Goal: Information Seeking & Learning: Learn about a topic

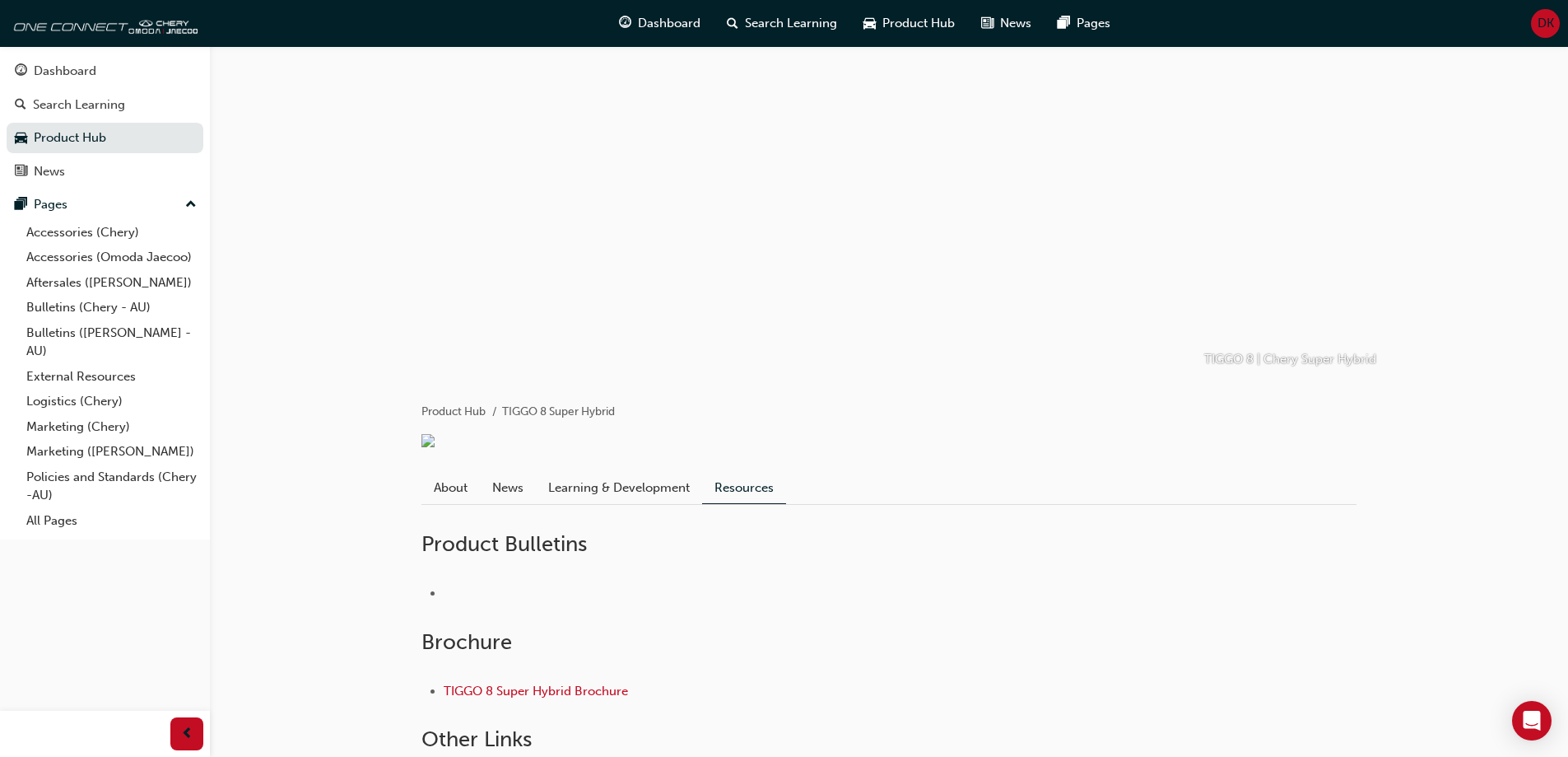
scroll to position [83, 0]
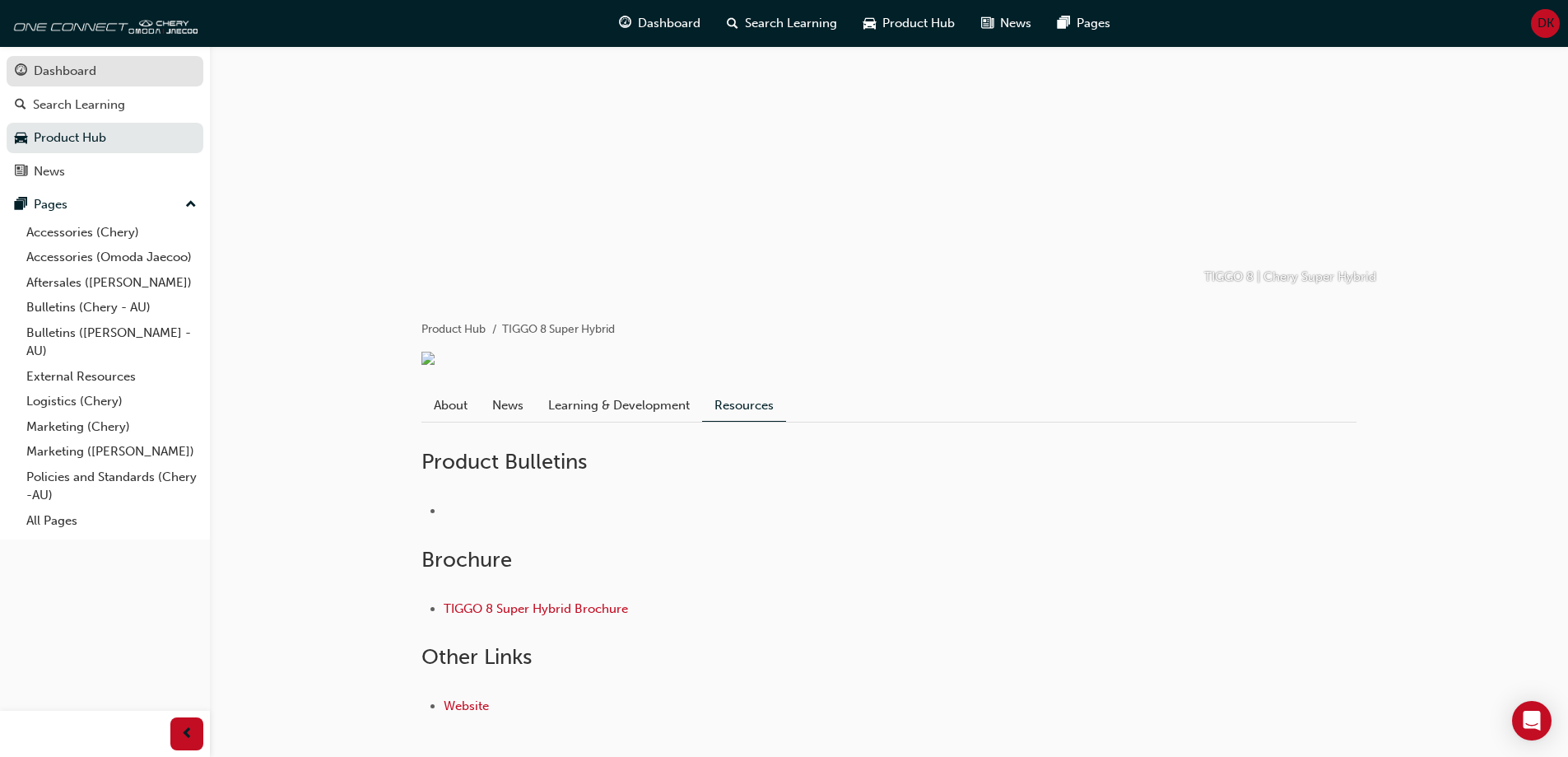
click at [73, 83] on link "Dashboard" at bounding box center [105, 71] width 197 height 30
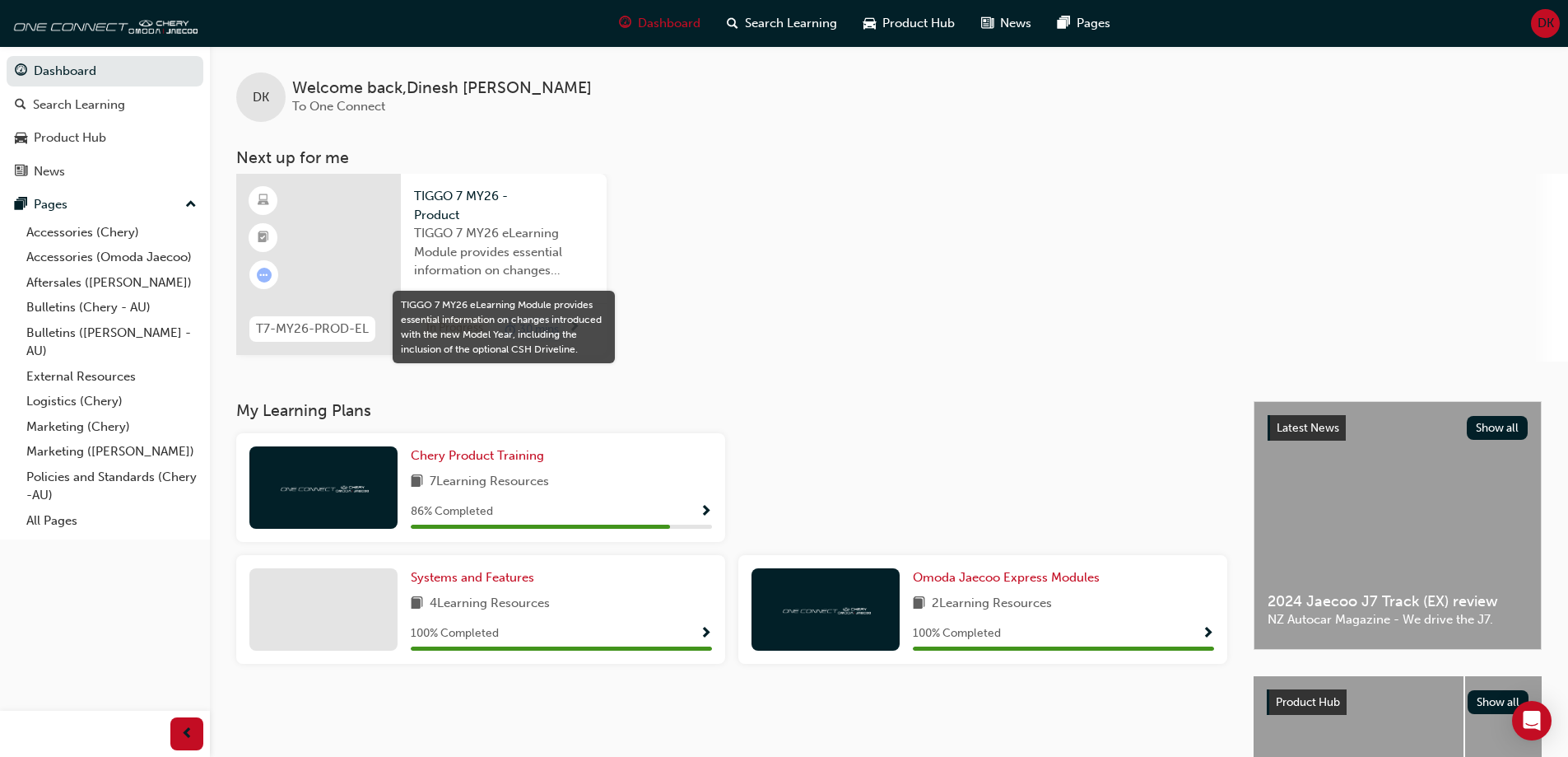
click at [501, 255] on span "TIGGO 7 MY26 eLearning Module provides essential information on changes introdu…" at bounding box center [504, 251] width 179 height 56
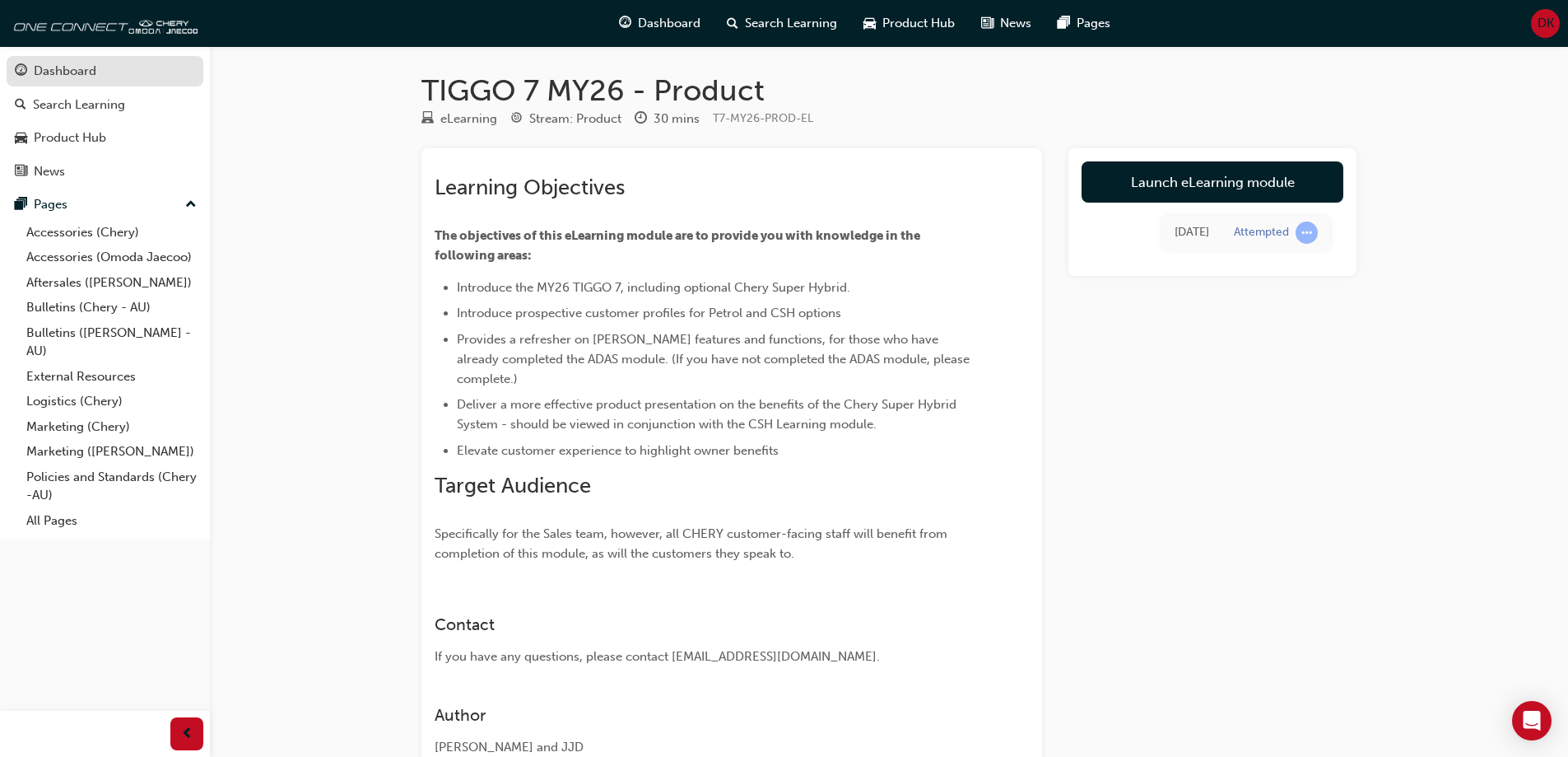
click at [49, 76] on div "Dashboard" at bounding box center [65, 71] width 63 height 19
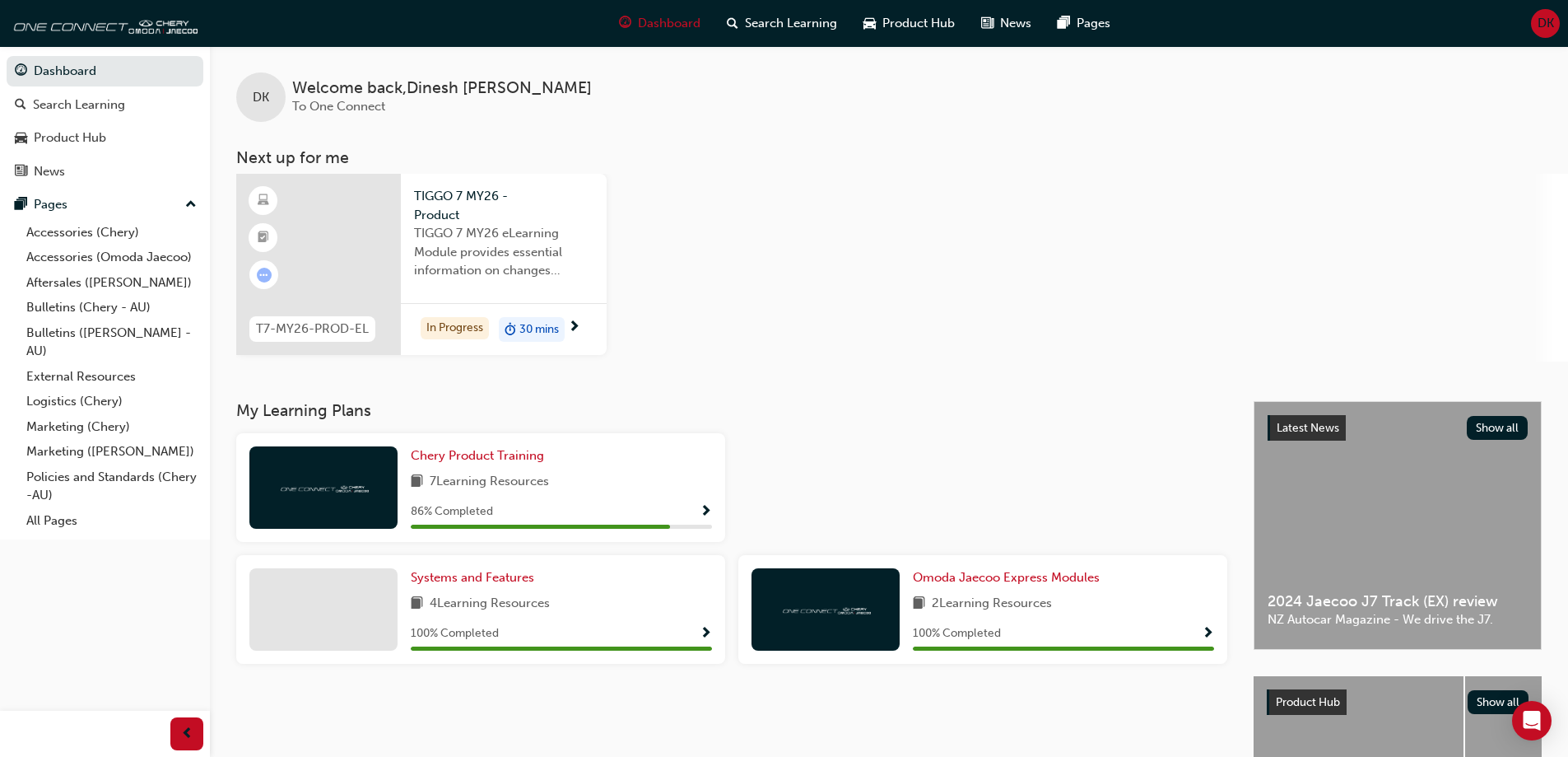
click at [567, 280] on span "TIGGO 7 MY26 eLearning Module provides essential information on changes introdu…" at bounding box center [504, 251] width 179 height 56
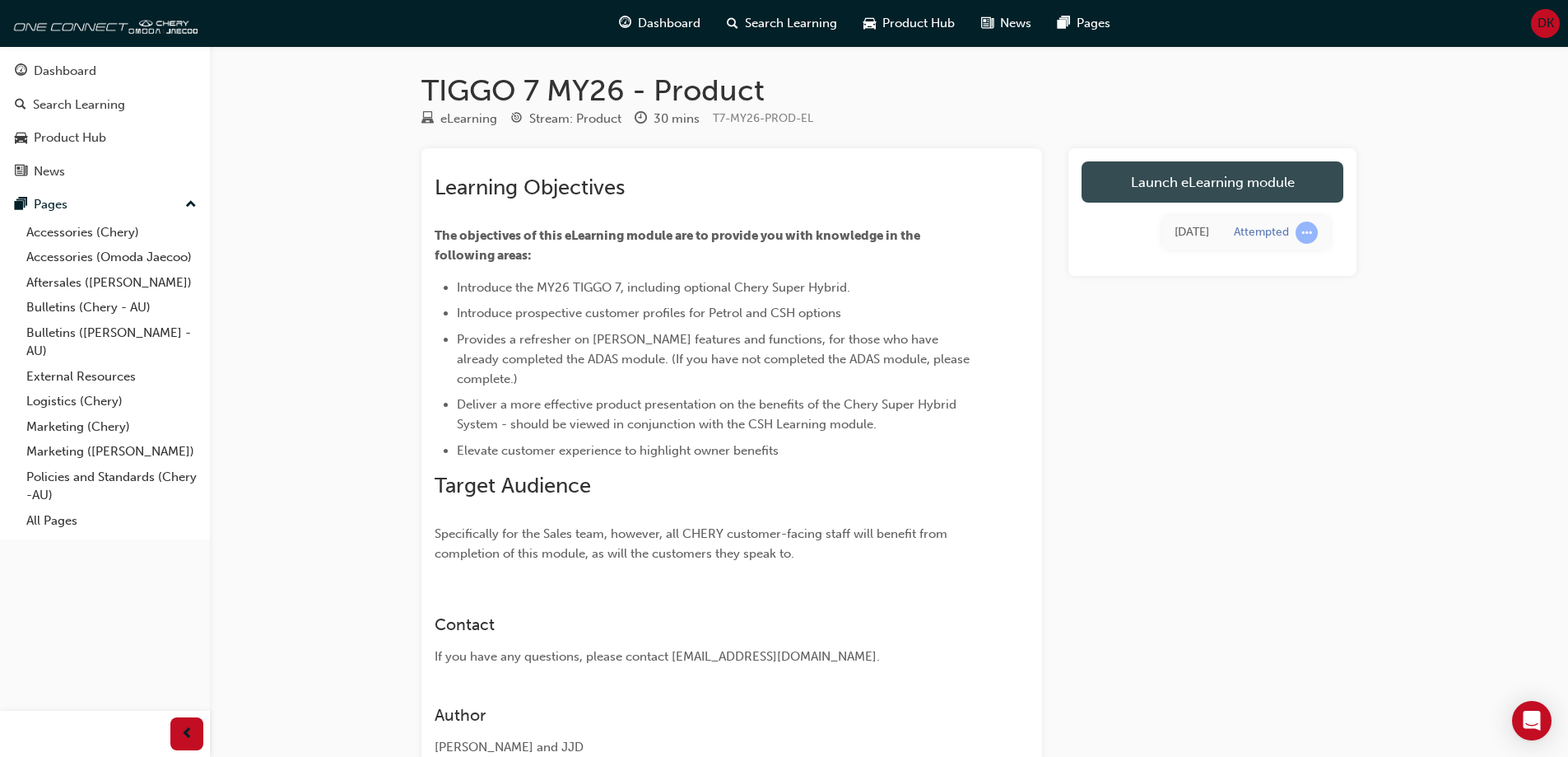
click at [1206, 176] on link "Launch eLearning module" at bounding box center [1211, 182] width 262 height 41
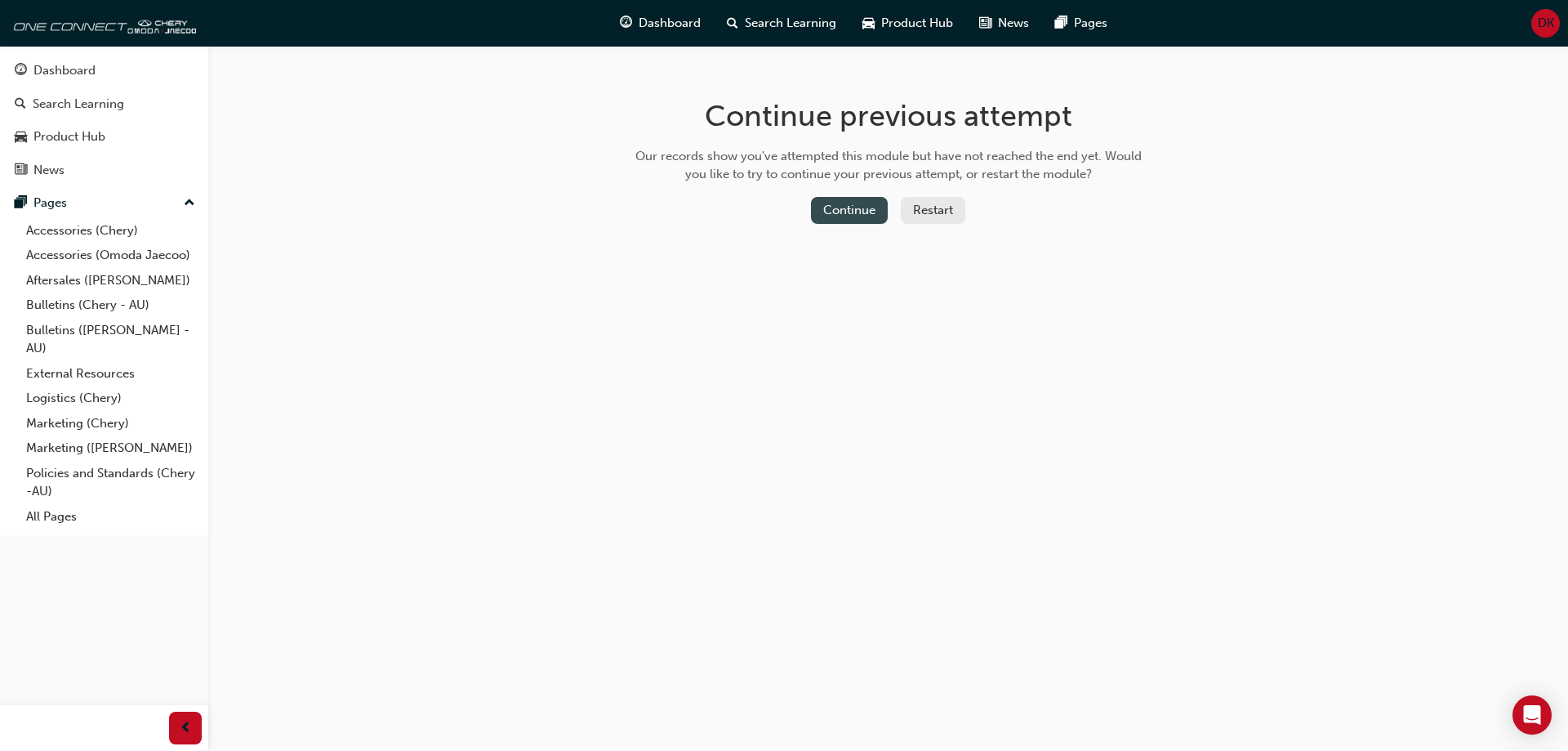
click at [862, 206] on button "Continue" at bounding box center [848, 210] width 77 height 27
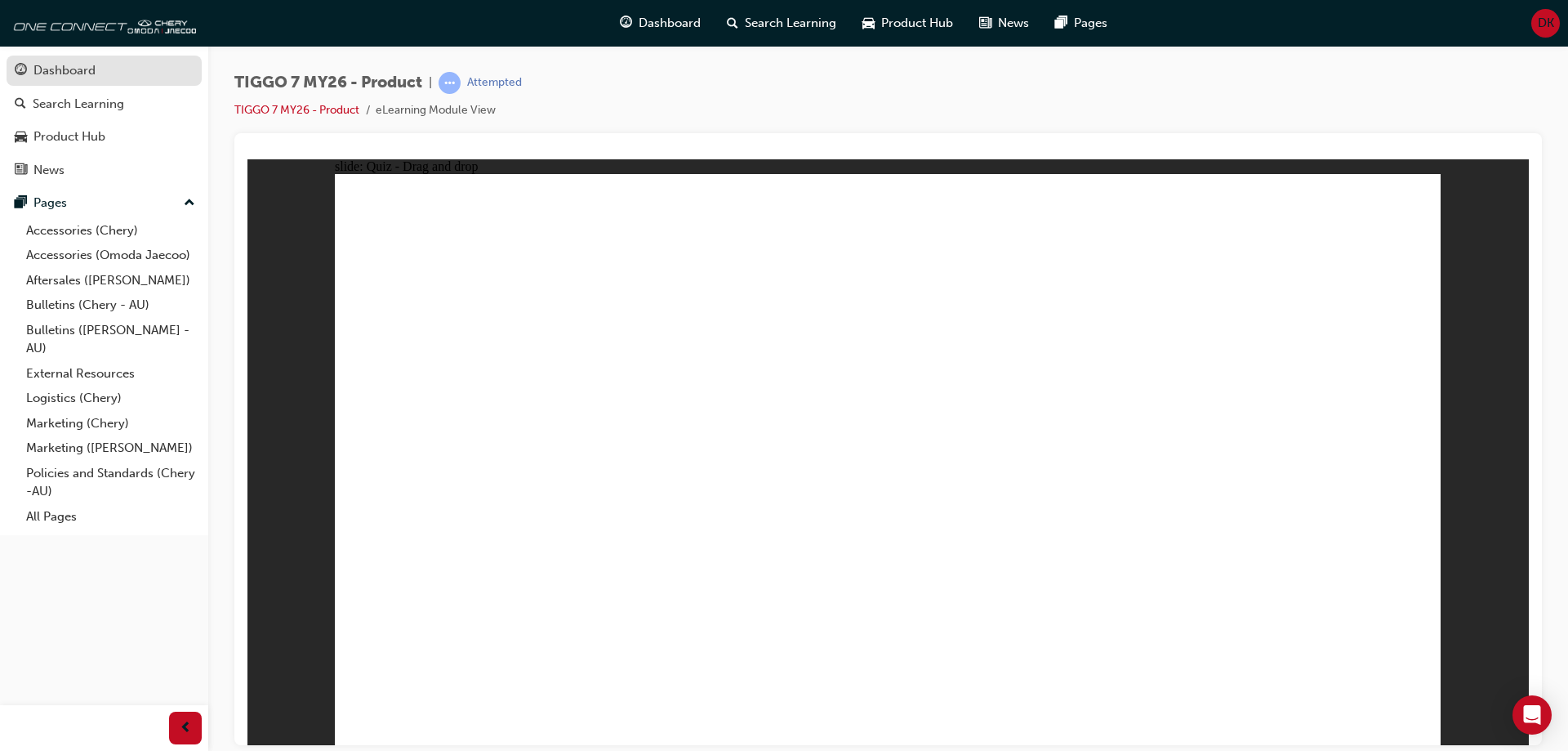
click at [73, 71] on div "Dashboard" at bounding box center [64, 70] width 62 height 18
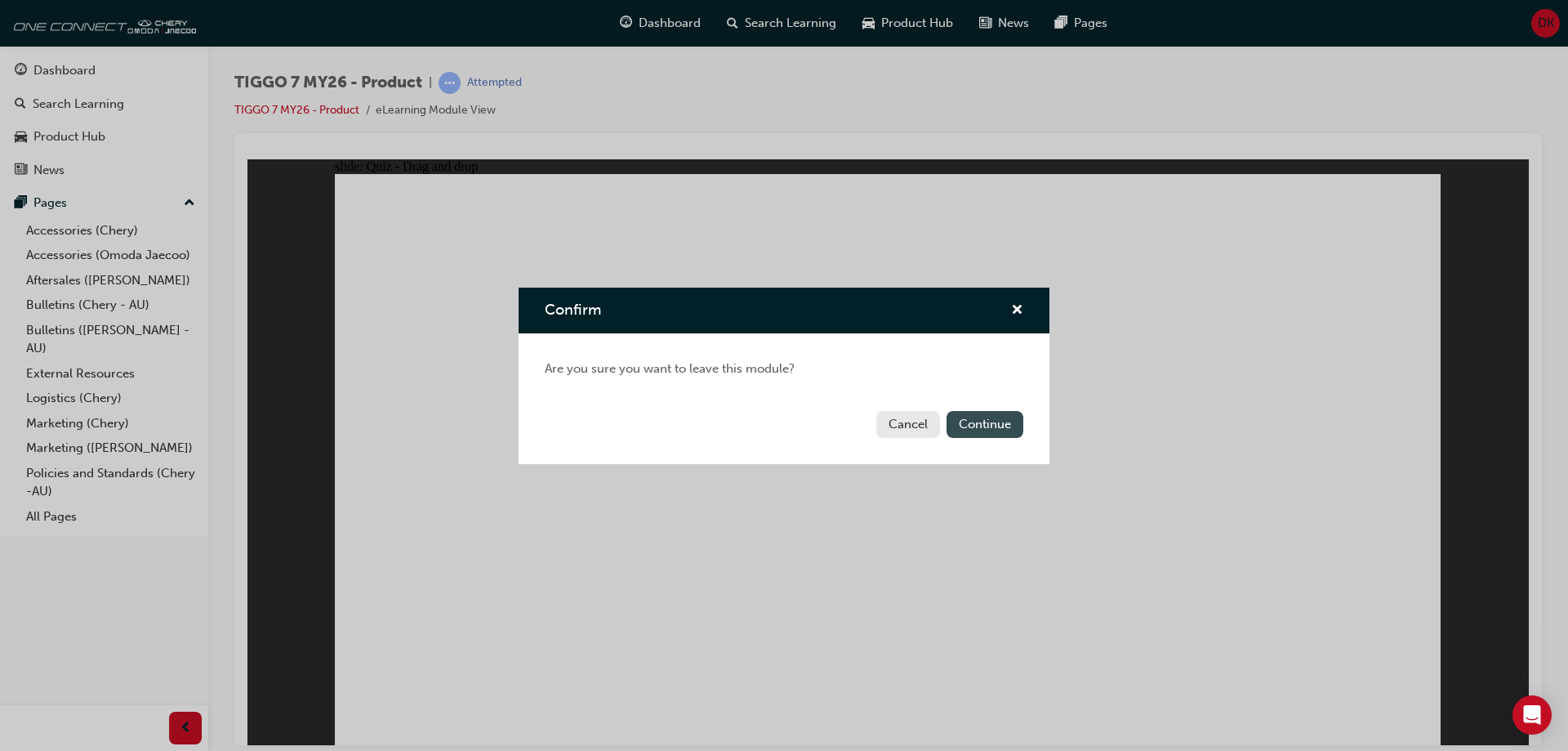
click at [991, 433] on button "Continue" at bounding box center [985, 424] width 77 height 27
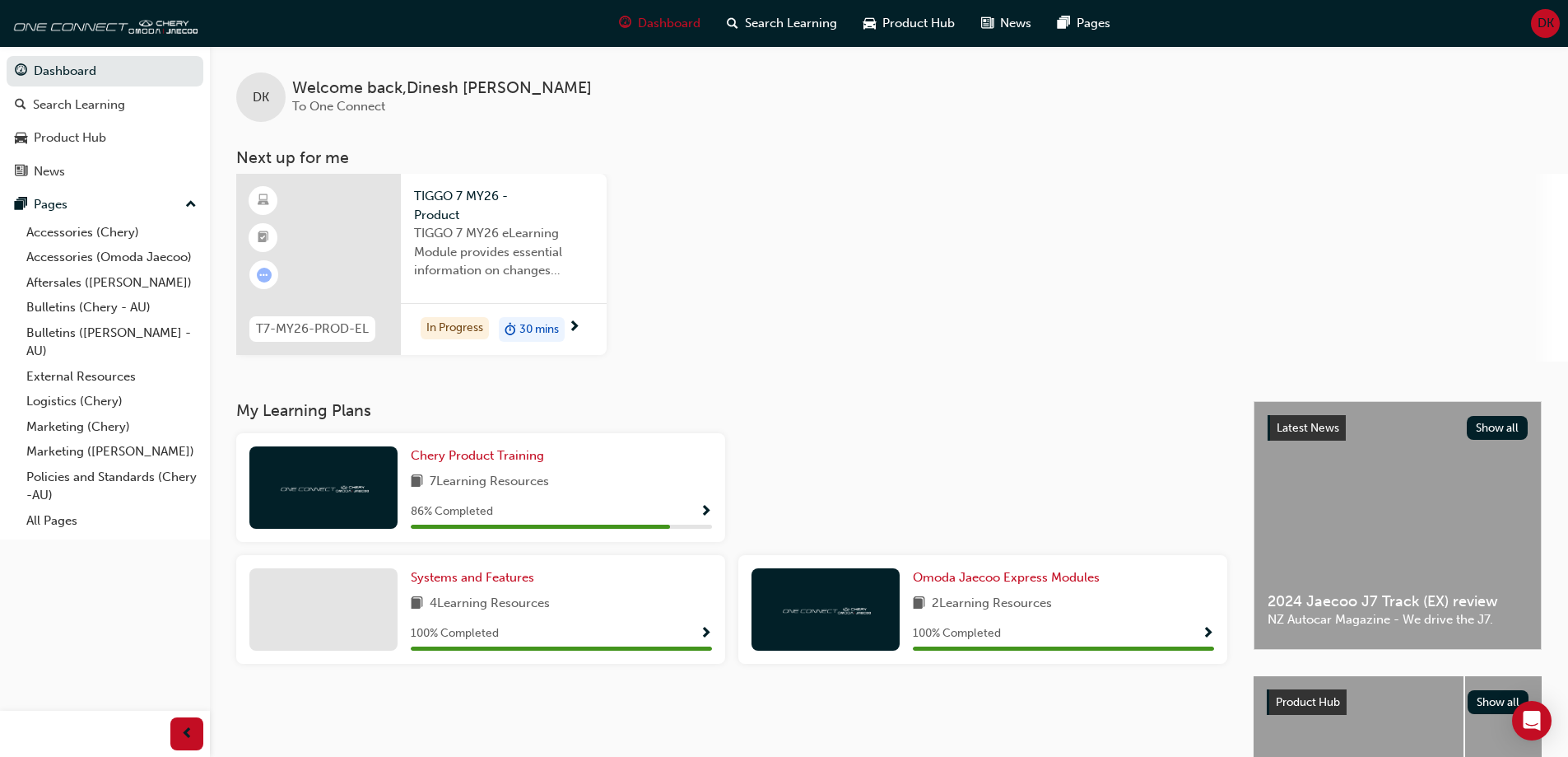
click at [756, 315] on div "T7-MY26-PROD-EL TIGGO 7 MY26 - Product TIGGO 7 MY26 eLearning Module provides e…" at bounding box center [901, 268] width 1331 height 188
click at [850, 228] on div "T7-MY26-PROD-EL TIGGO 7 MY26 - Product TIGGO 7 MY26 eLearning Module provides e…" at bounding box center [901, 268] width 1331 height 188
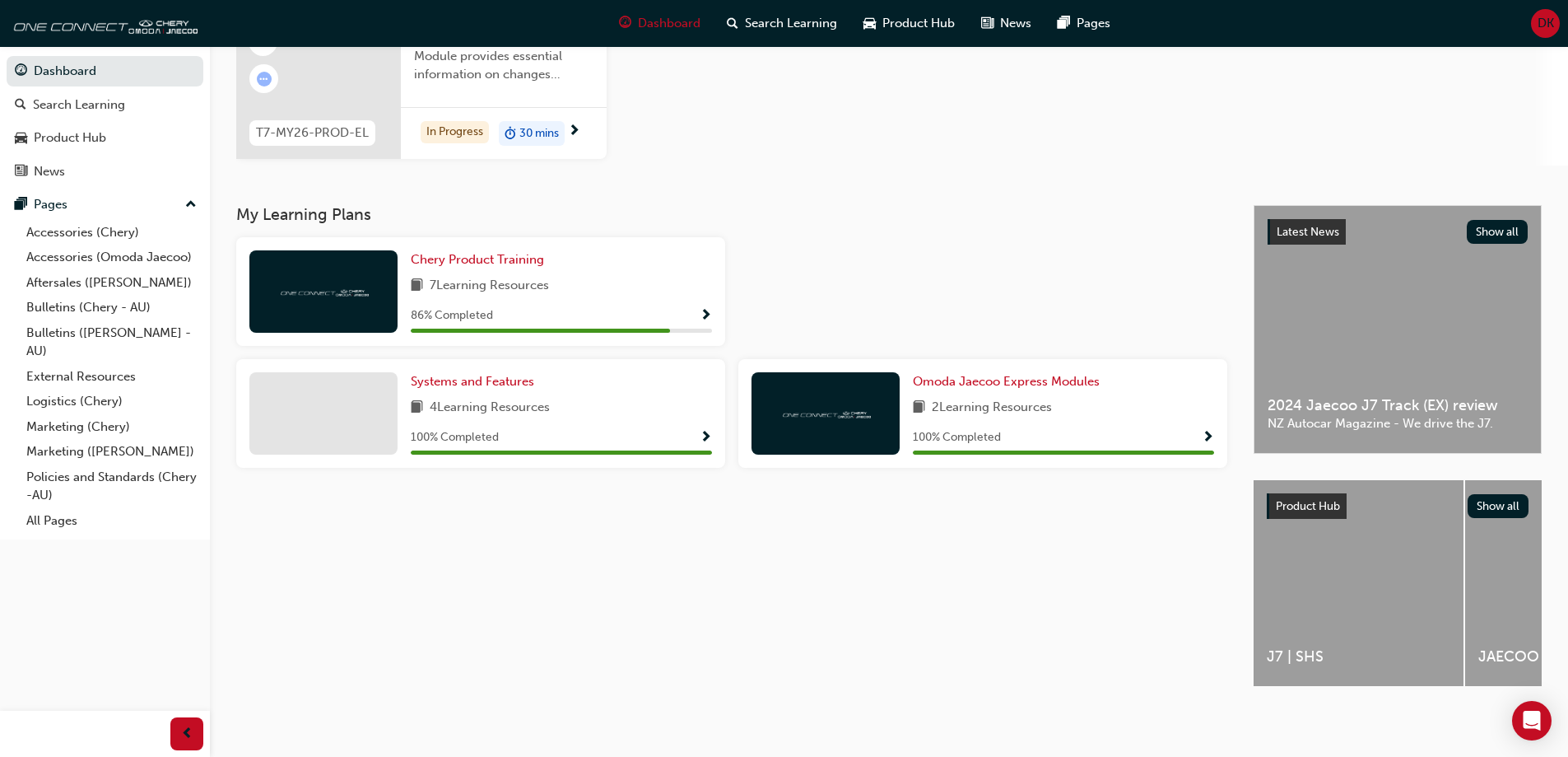
scroll to position [202, 0]
click at [977, 133] on div "T7-MY26-PROD-EL TIGGO 7 MY26 - Product TIGGO 7 MY26 eLearning Module provides e…" at bounding box center [901, 72] width 1331 height 188
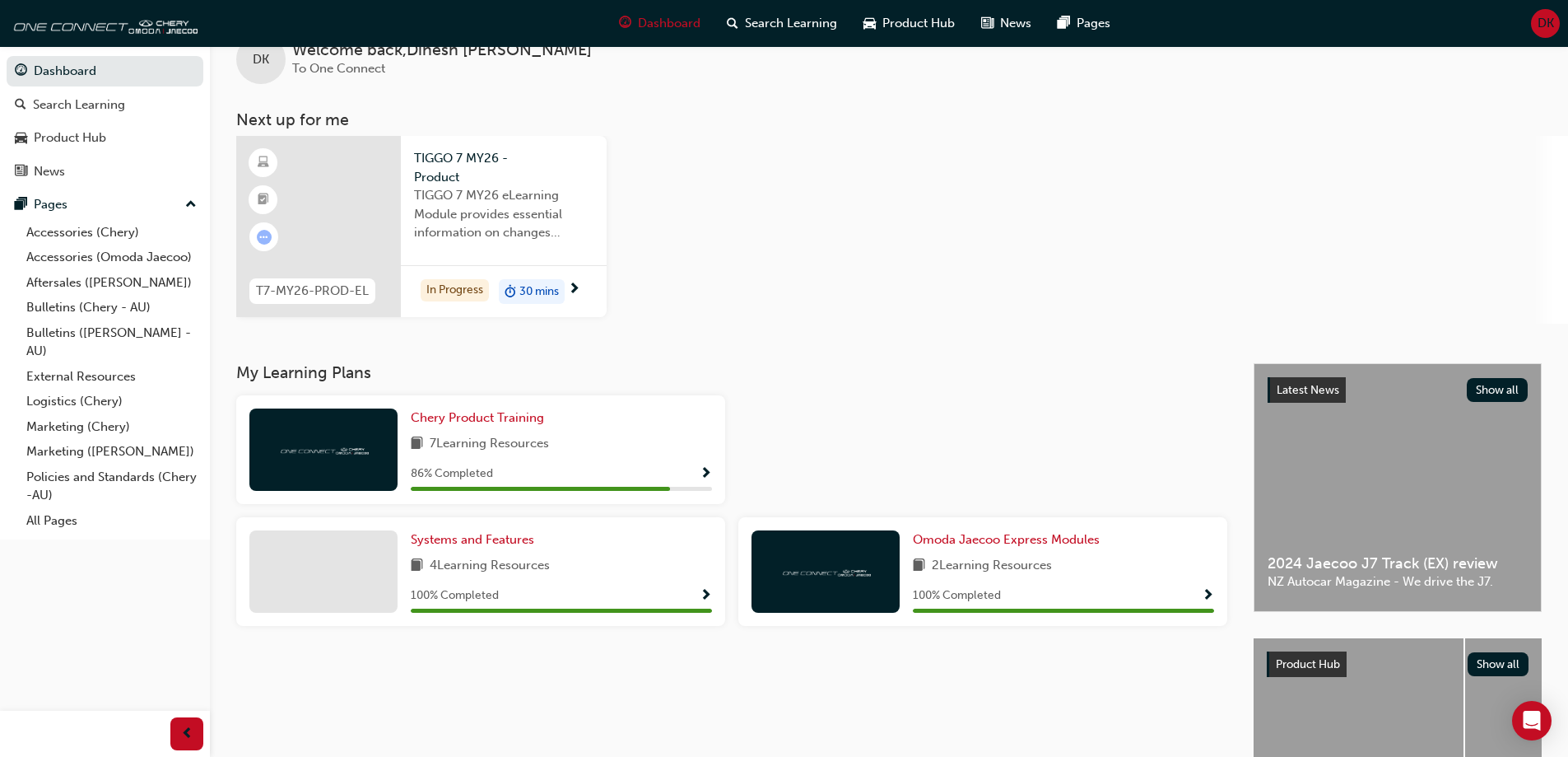
scroll to position [0, 0]
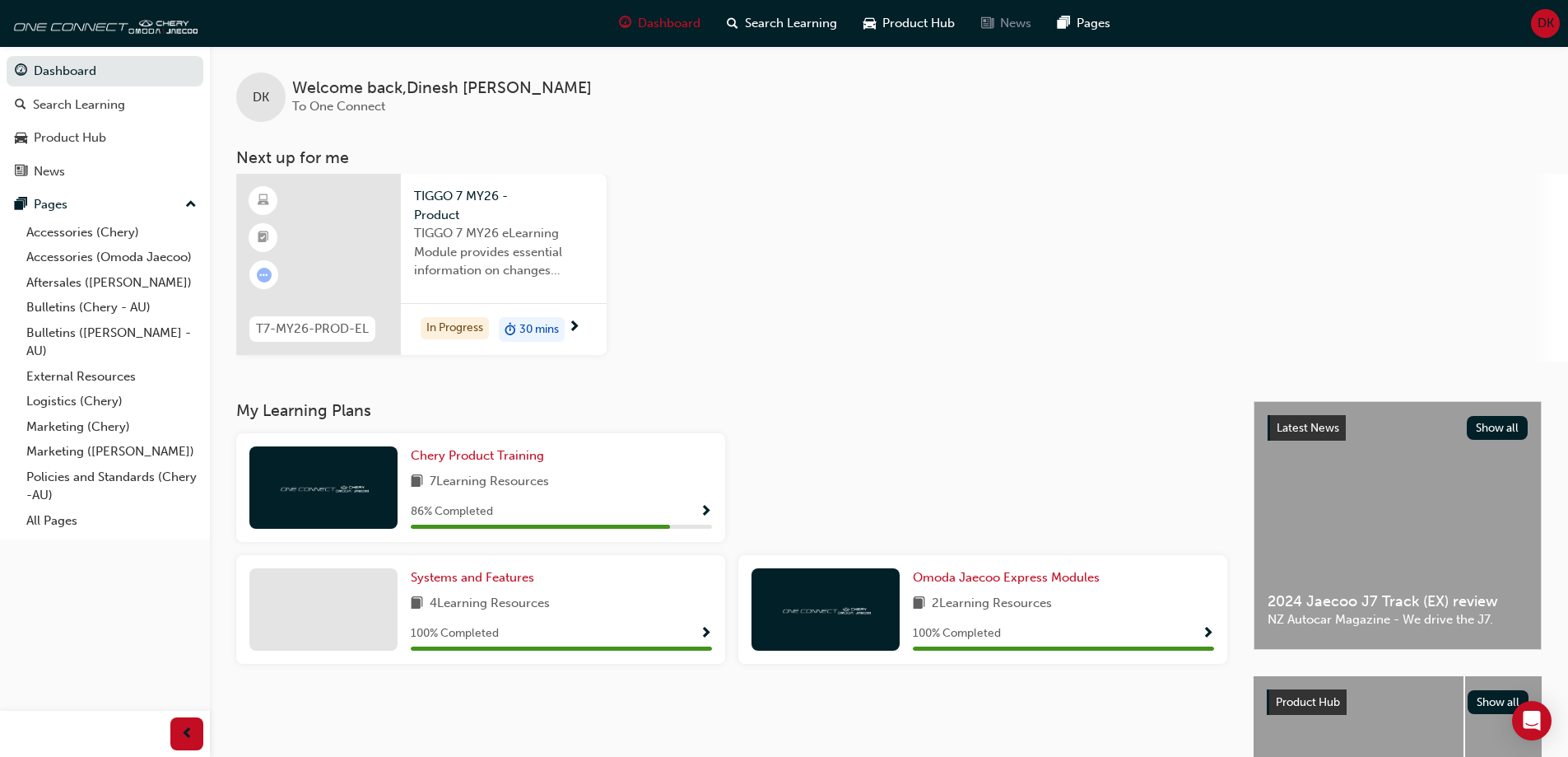
click at [1018, 26] on span "News" at bounding box center [1015, 23] width 31 height 19
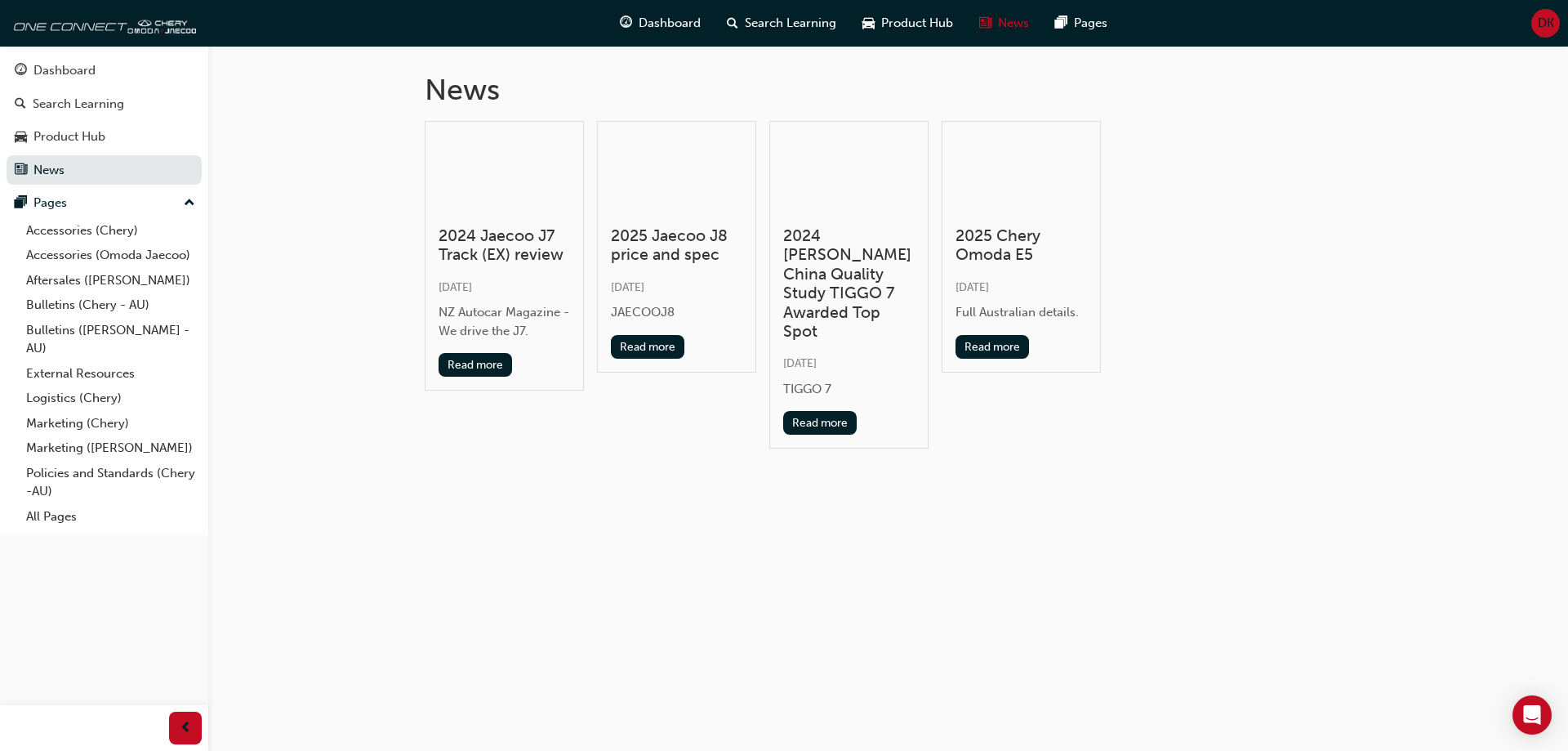
click at [914, 543] on div "News 2024 Jaecoo J7 Track (EX) review [DATE] NZ Autocar Magazine - We drive the…" at bounding box center [784, 375] width 1568 height 751
click at [643, 568] on div "News 2024 Jaecoo J7 Track (EX) review [DATE] NZ Autocar Magazine - We drive the…" at bounding box center [784, 375] width 1568 height 751
click at [671, 26] on span "Dashboard" at bounding box center [670, 23] width 62 height 18
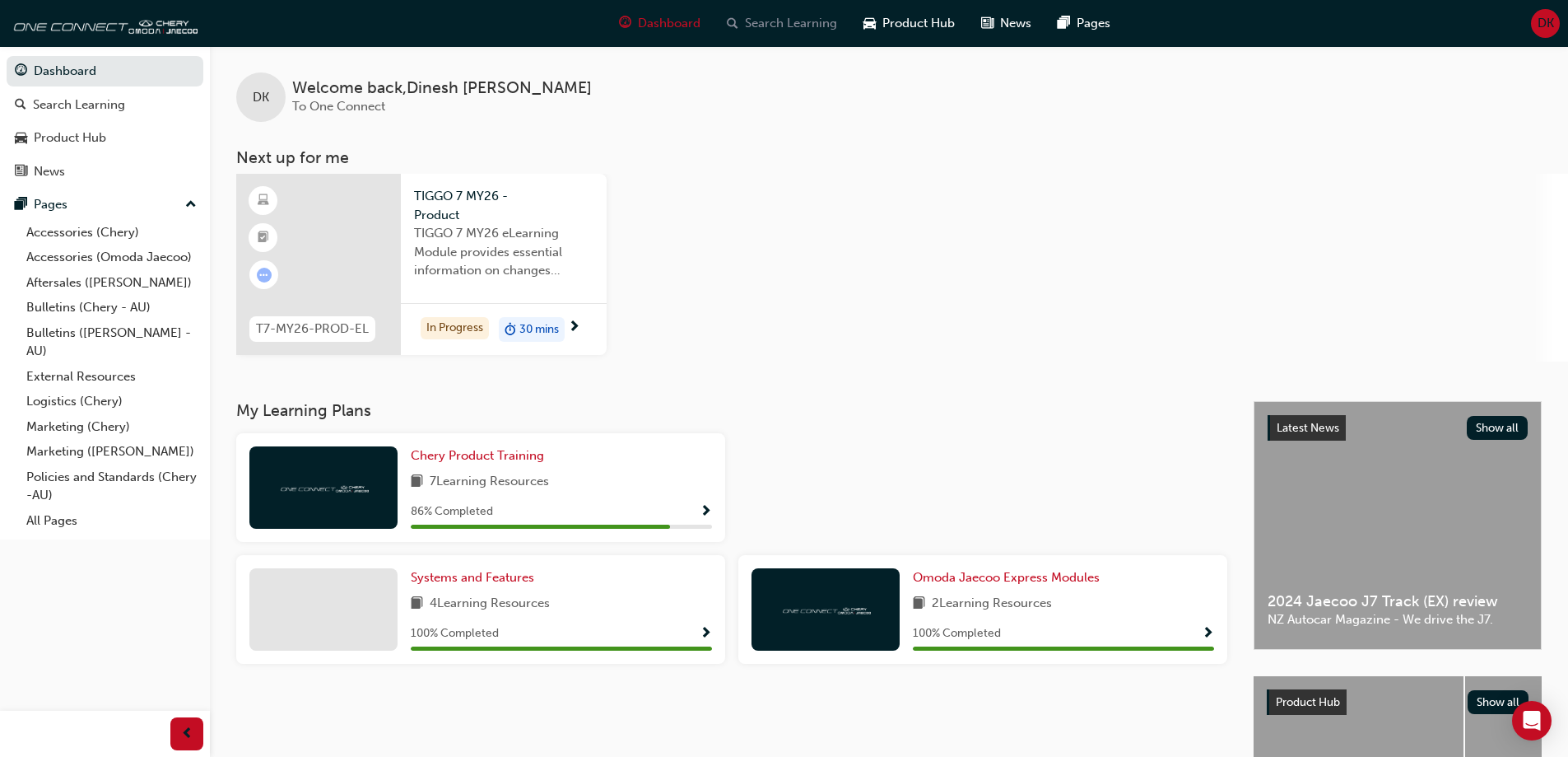
click at [804, 24] on span "Search Learning" at bounding box center [791, 23] width 92 height 19
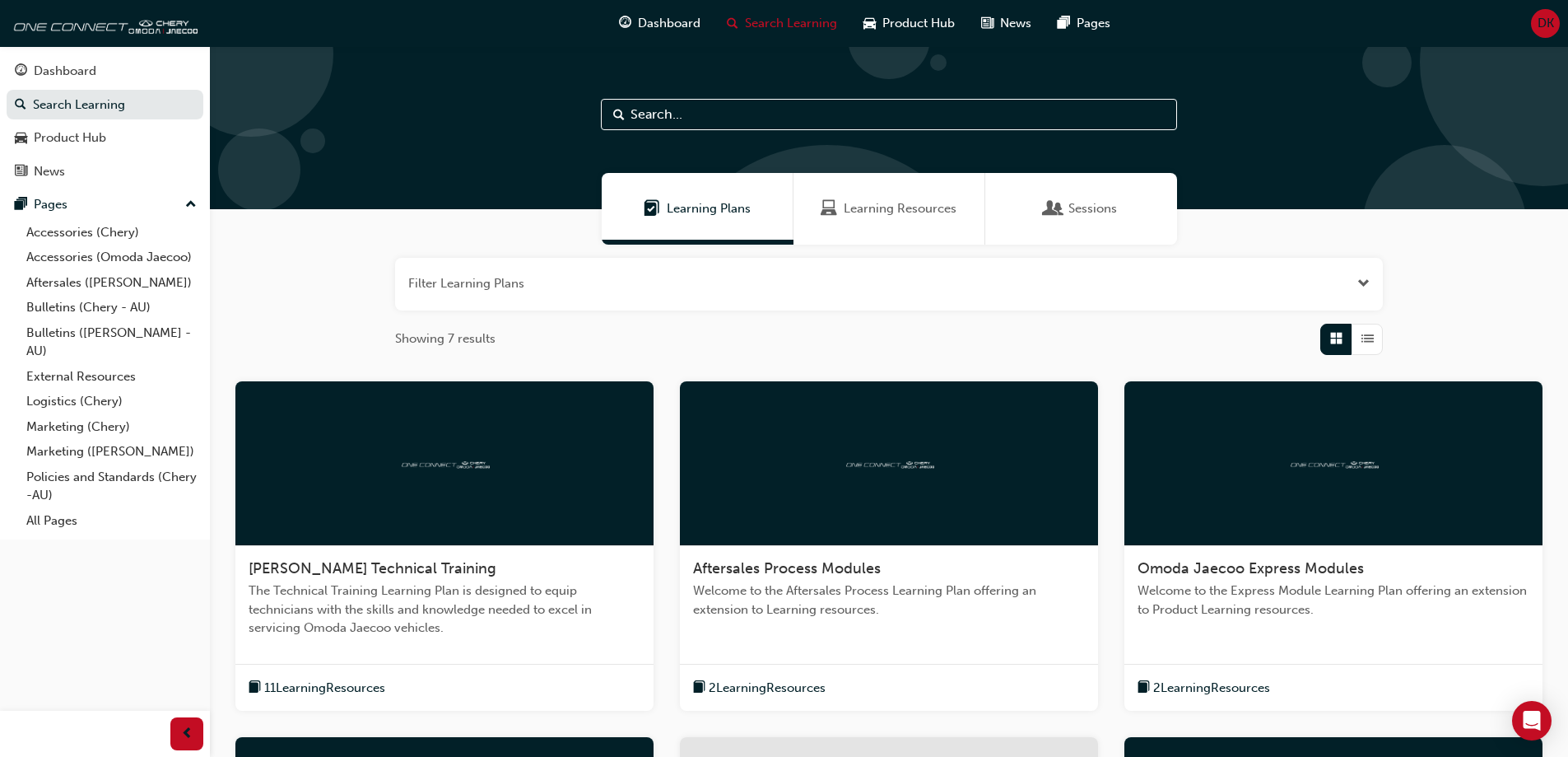
click at [863, 217] on span "Learning Resources" at bounding box center [899, 209] width 113 height 19
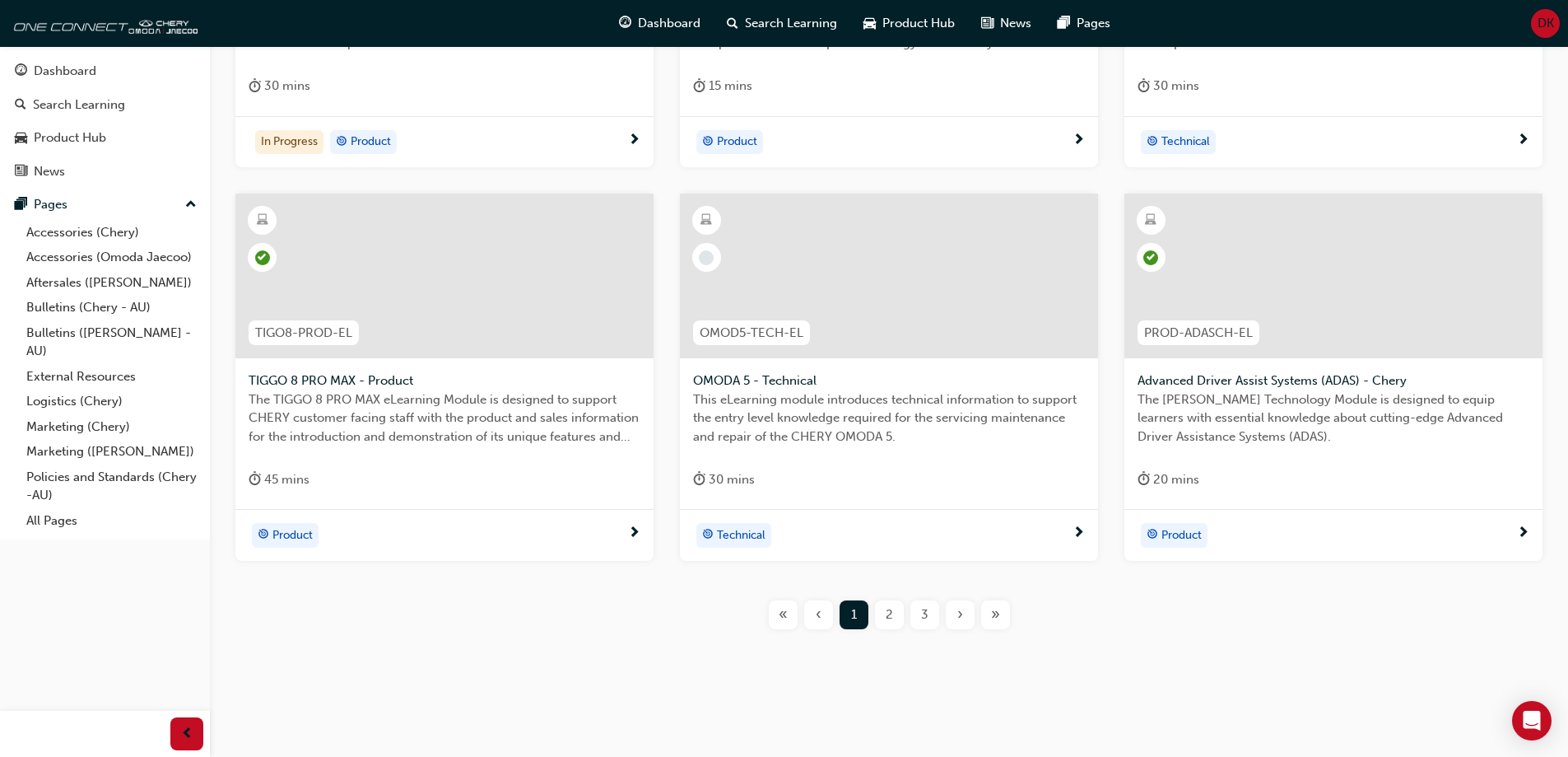
scroll to position [587, 0]
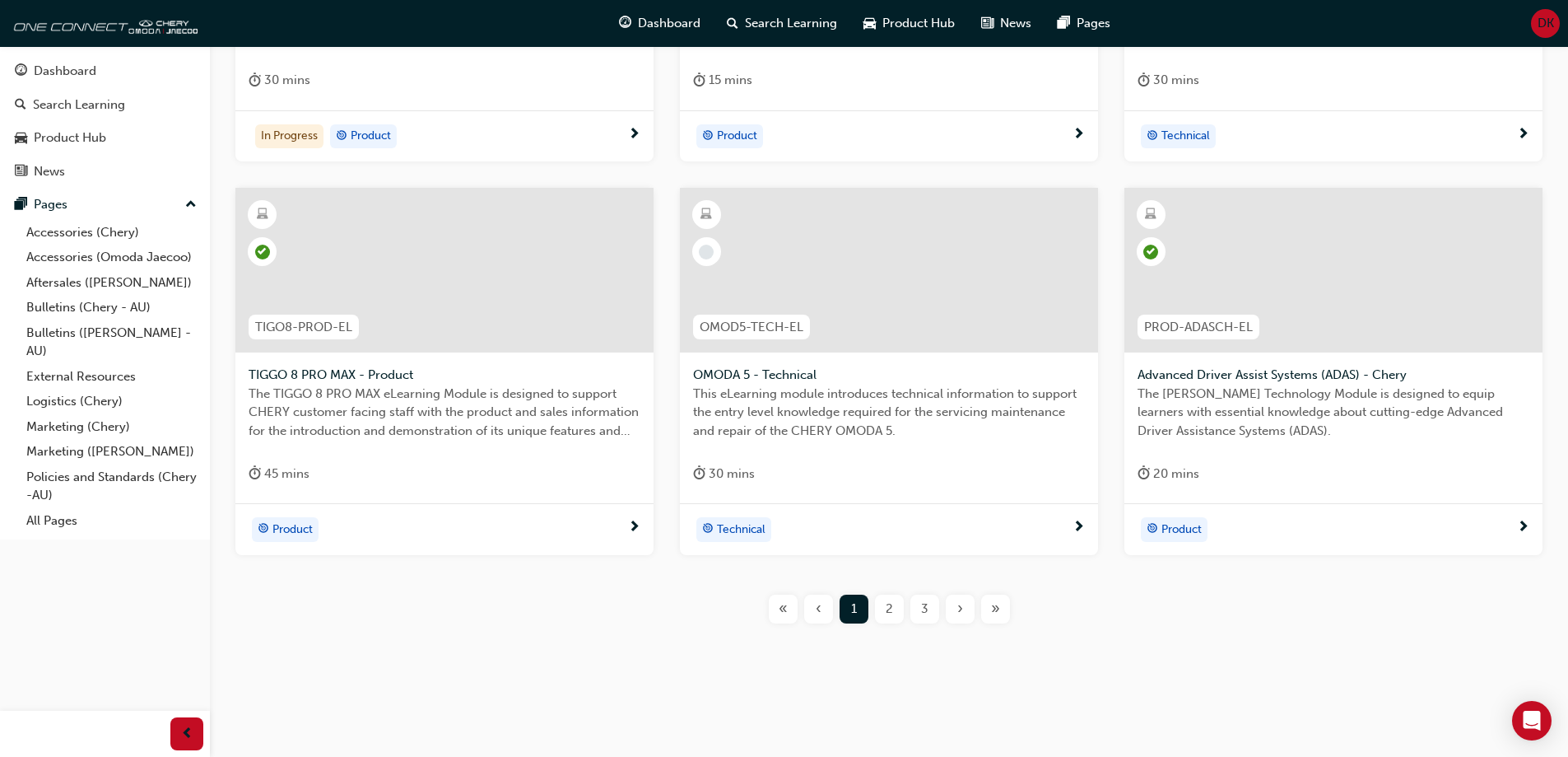
click at [934, 606] on div "3" at bounding box center [924, 609] width 28 height 28
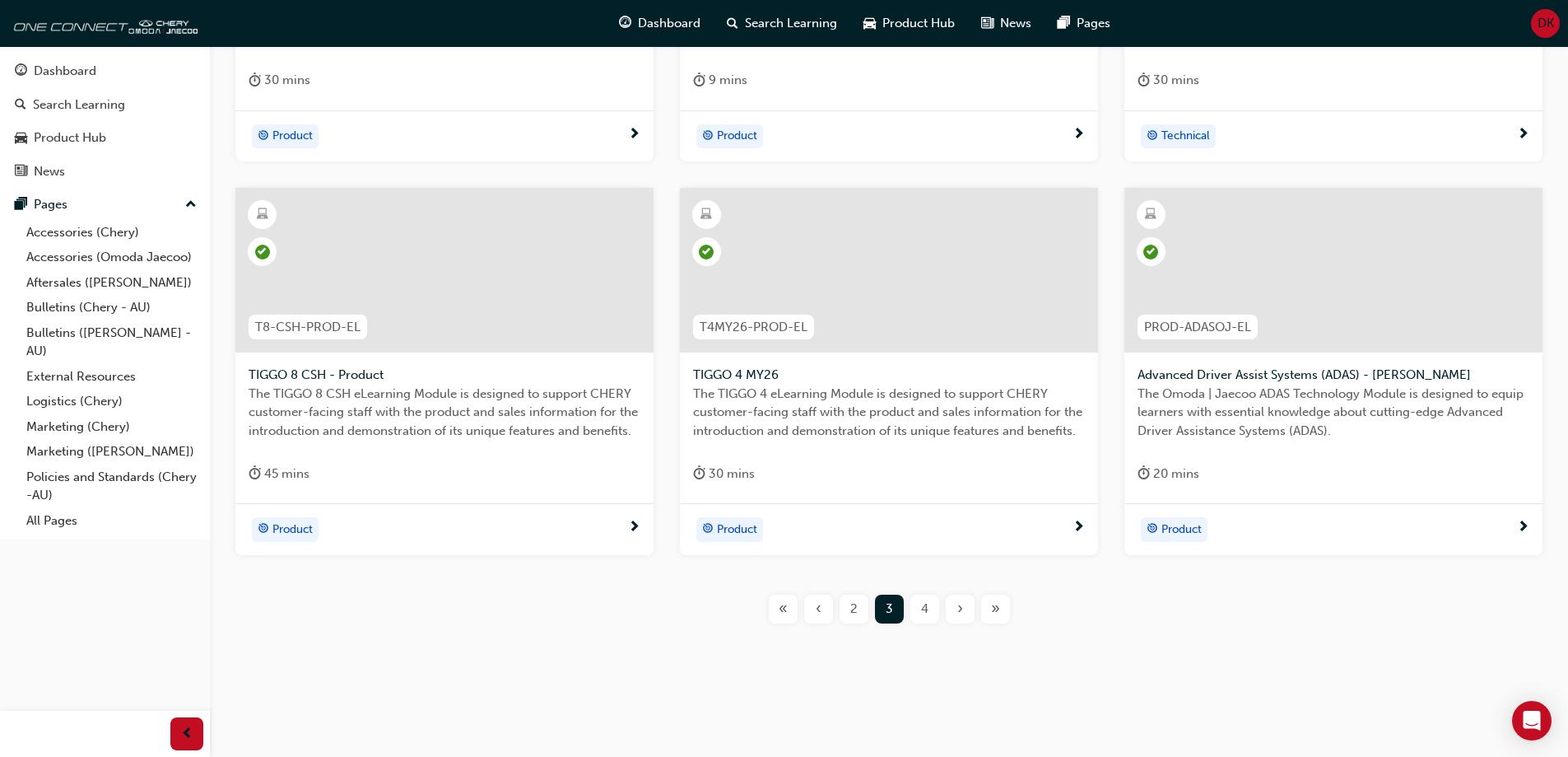
click at [927, 605] on span "4" at bounding box center [924, 609] width 7 height 19
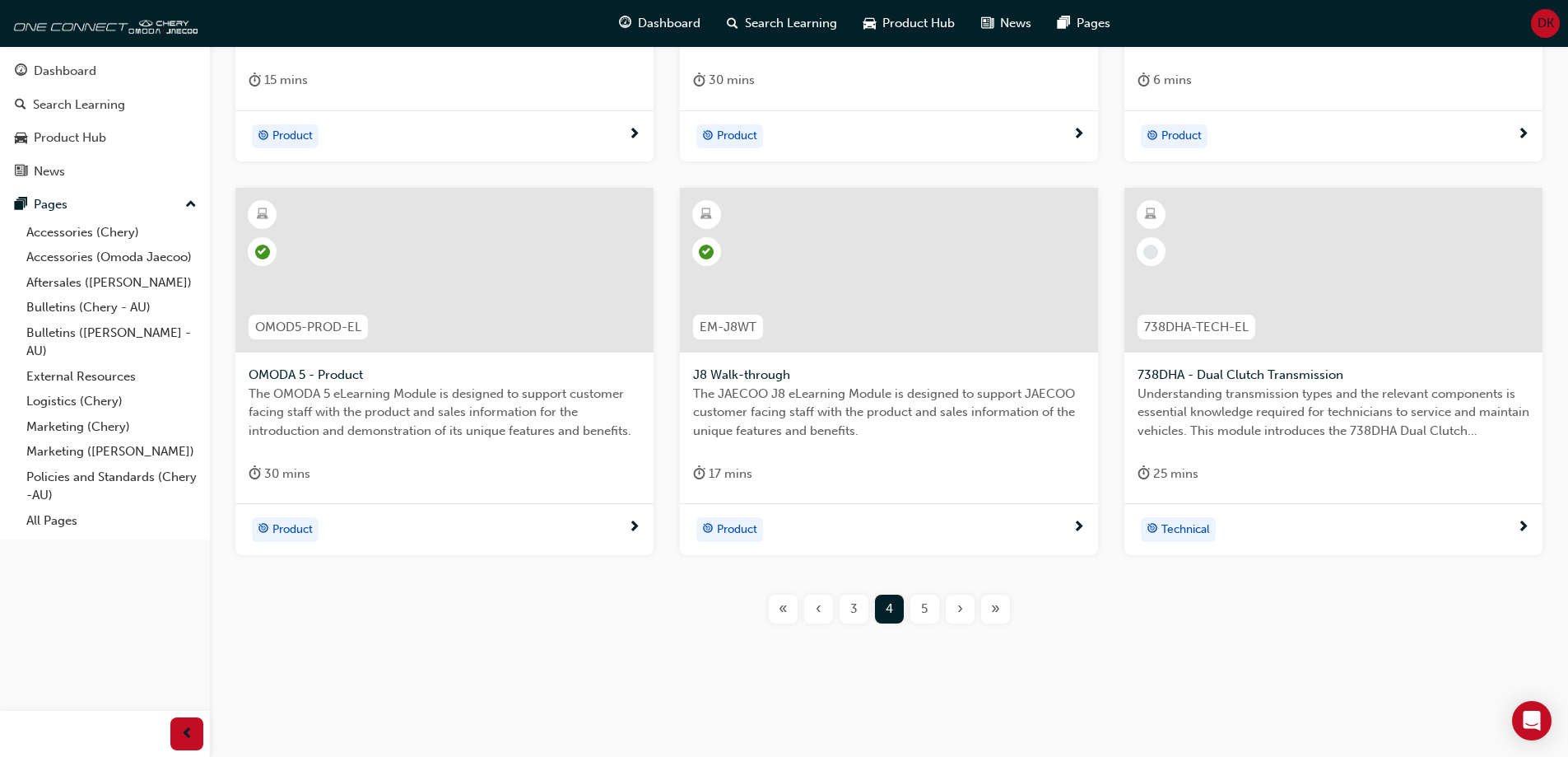
click at [931, 611] on div "5" at bounding box center [924, 609] width 28 height 28
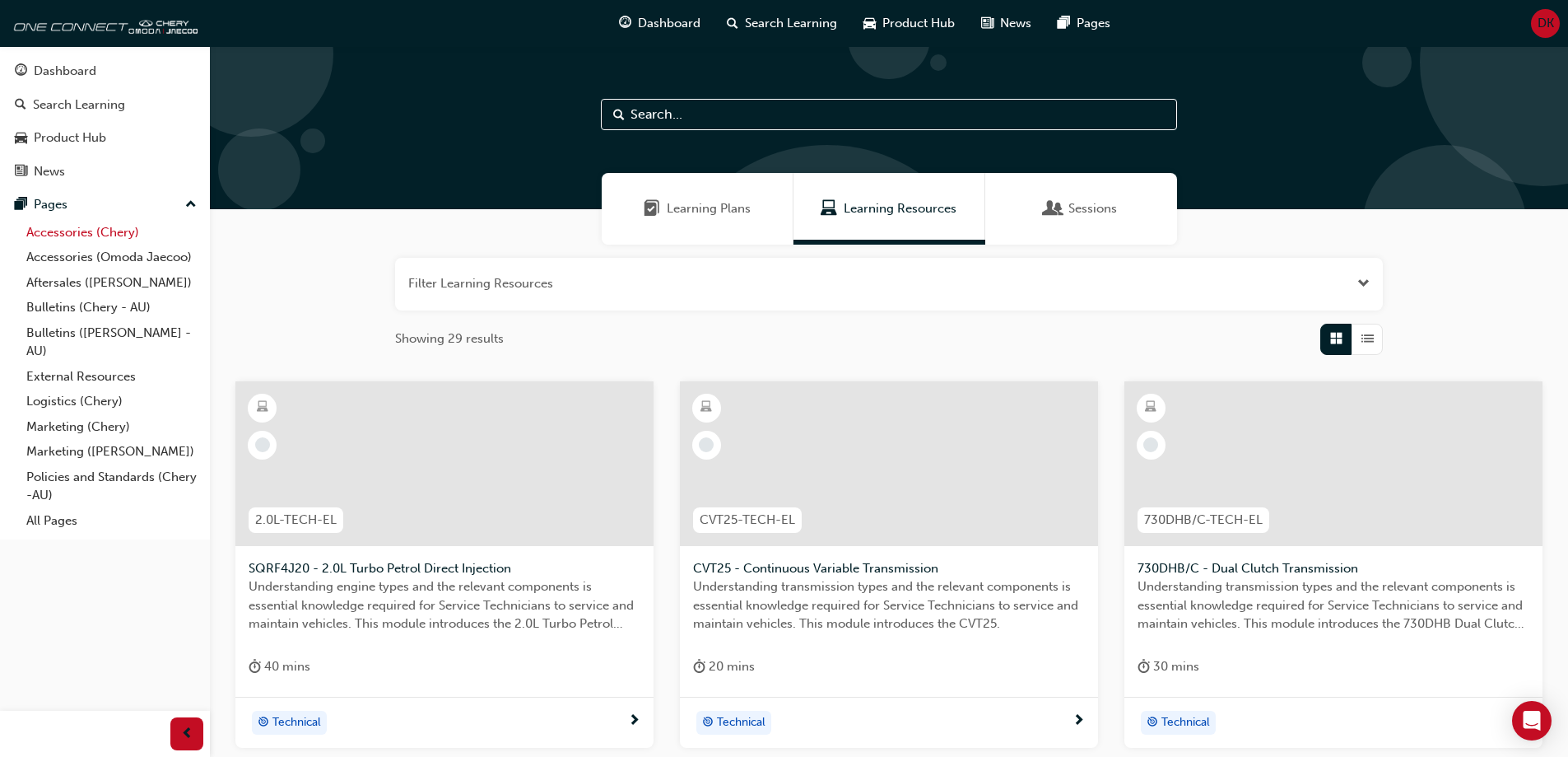
click at [77, 239] on link "Accessories (Chery)" at bounding box center [111, 233] width 184 height 26
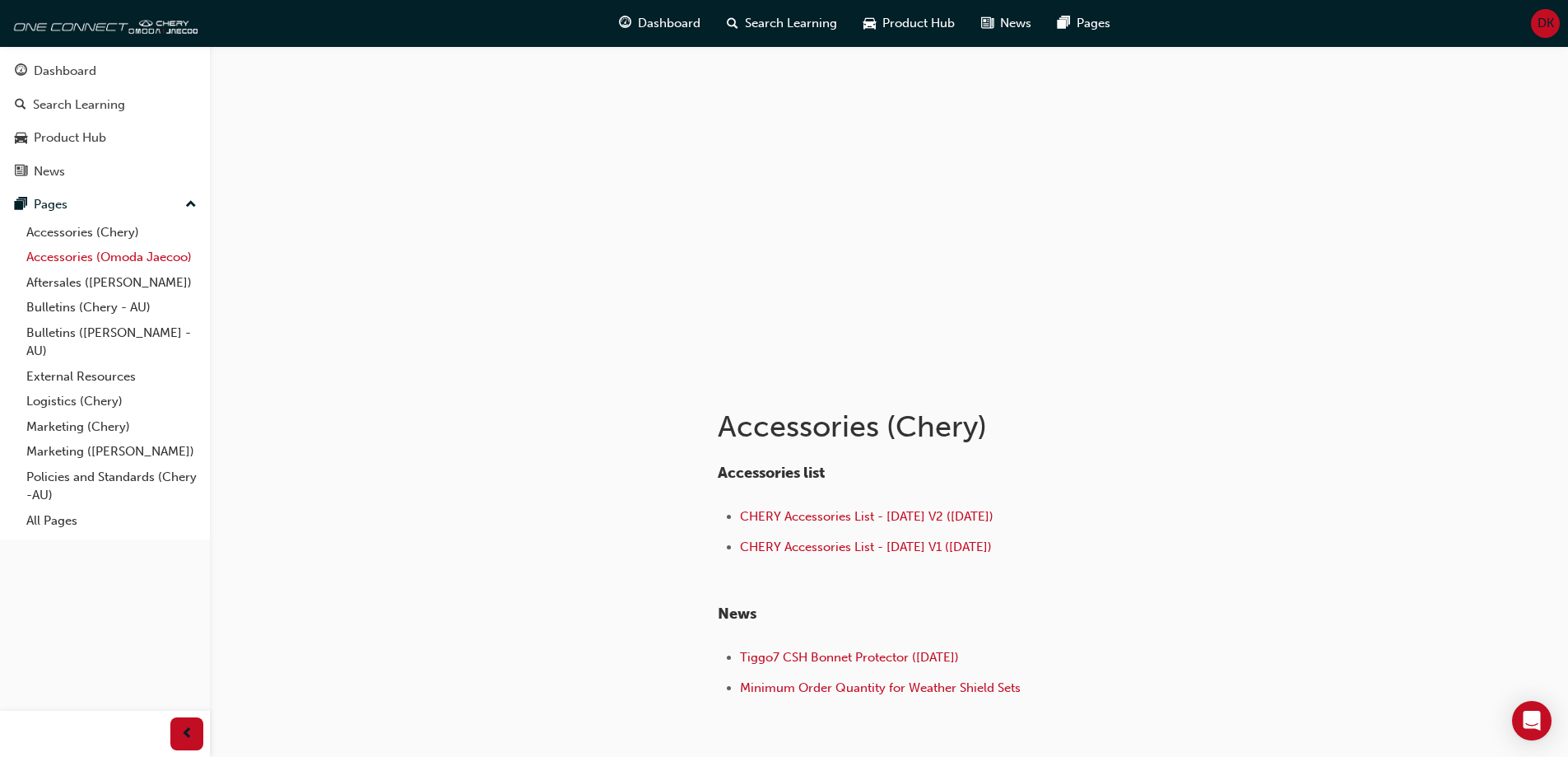
click at [131, 261] on link "Accessories (Omoda Jaecoo)" at bounding box center [111, 257] width 184 height 26
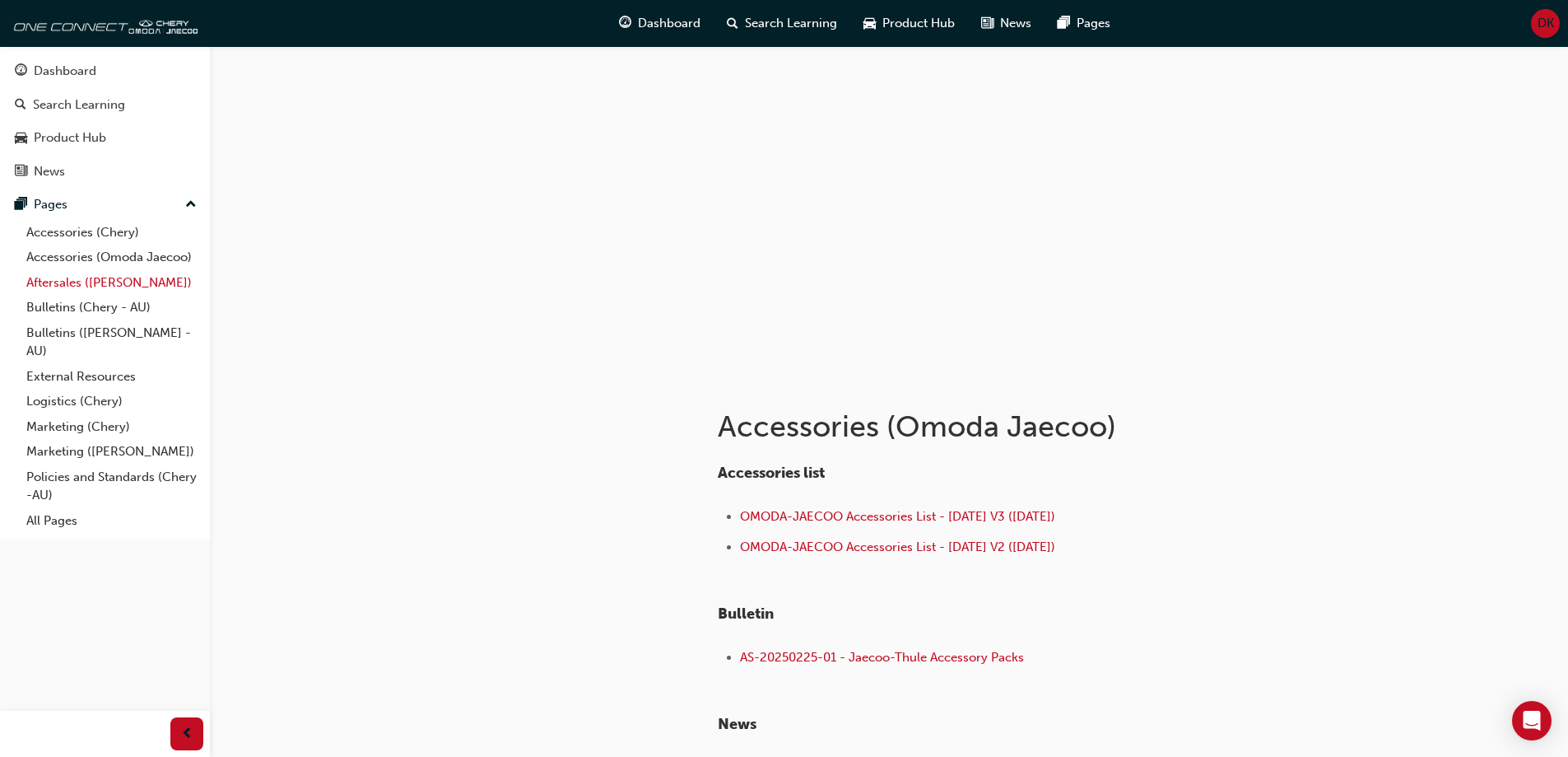
click at [140, 280] on link "Aftersales ([PERSON_NAME])" at bounding box center [111, 282] width 184 height 26
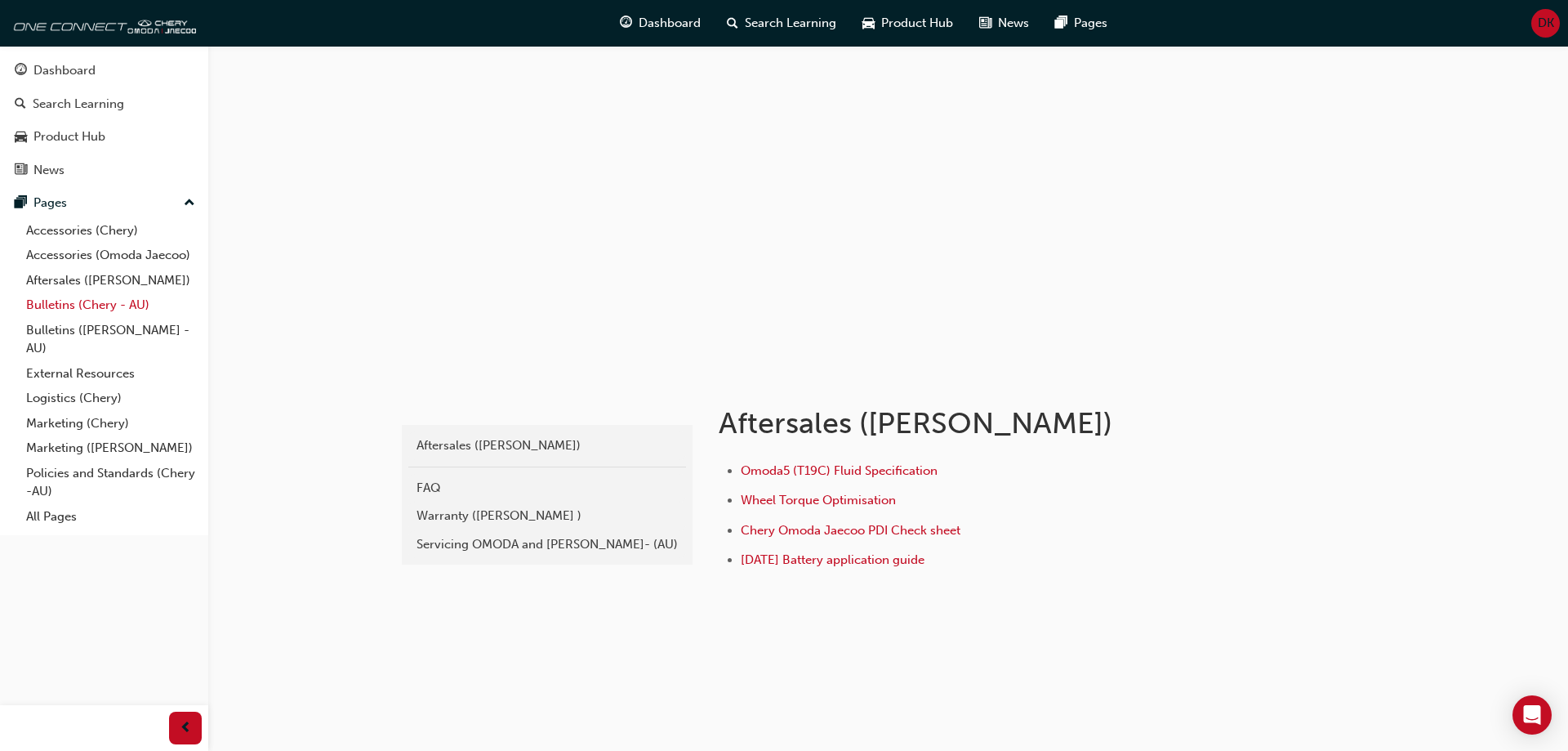
click at [135, 314] on link "Bulletins (Chery - AU)" at bounding box center [110, 305] width 182 height 26
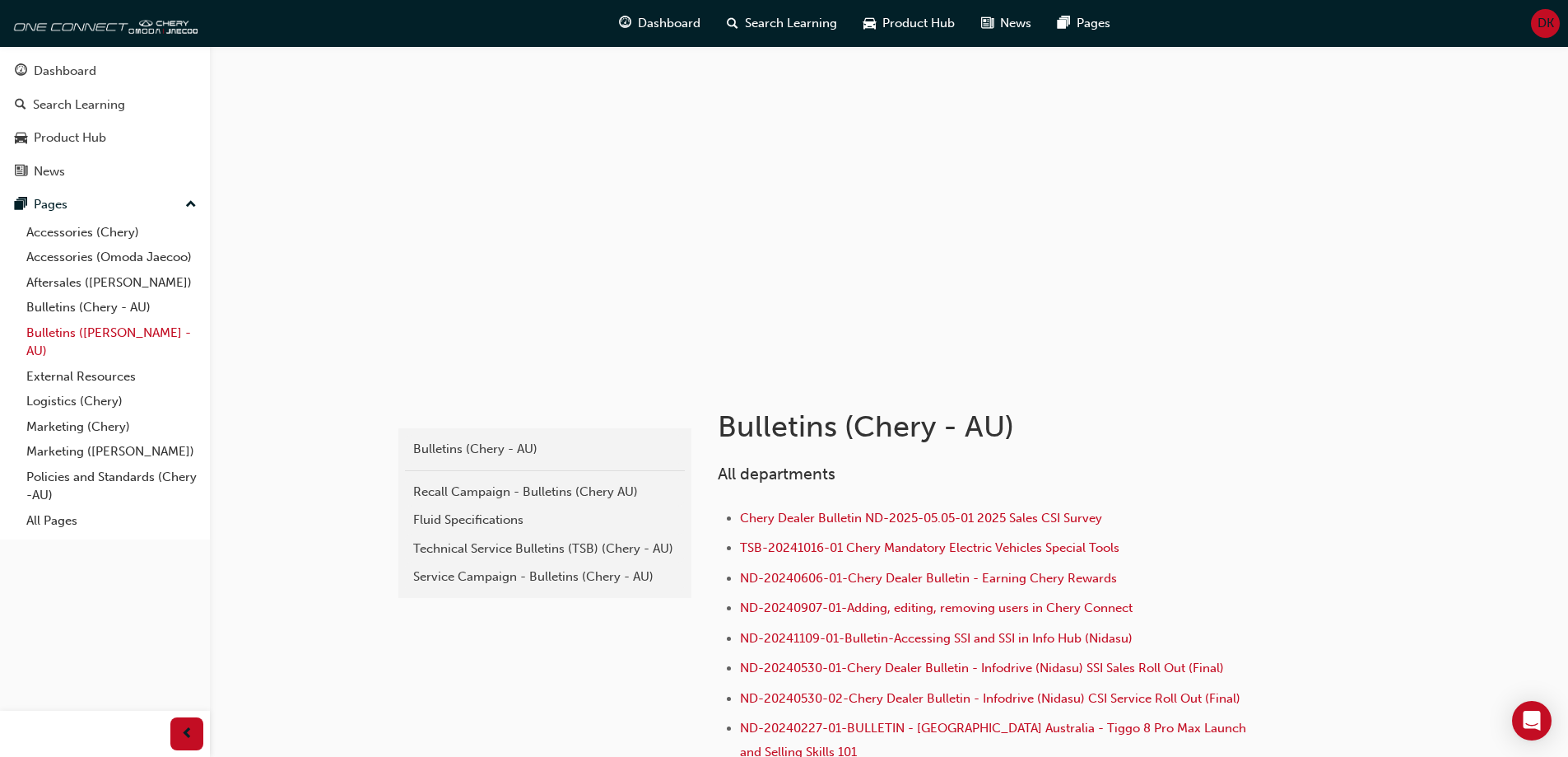
click at [137, 336] on link "Bulletins ([PERSON_NAME] - AU)" at bounding box center [111, 342] width 184 height 43
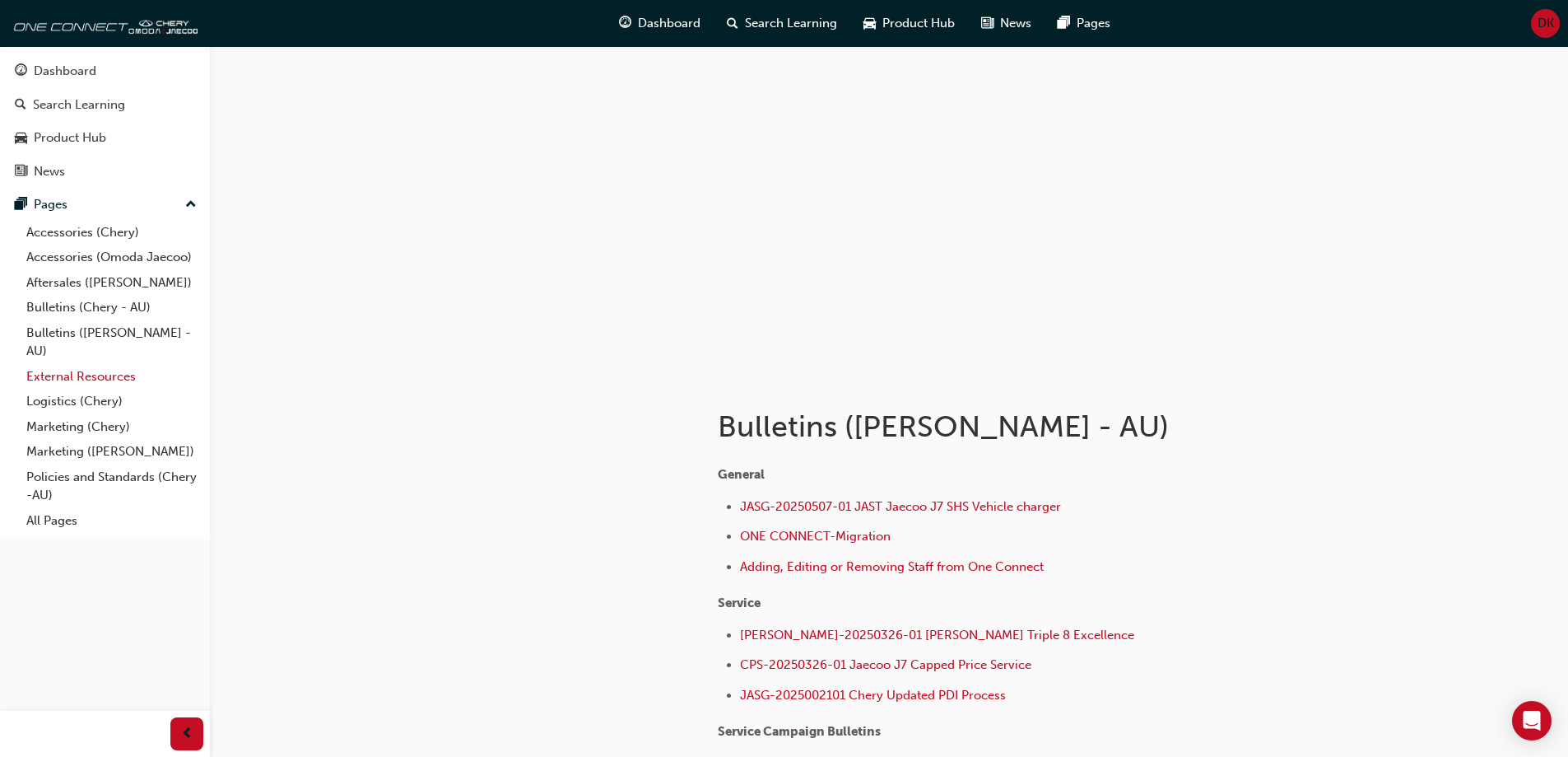
click at [62, 372] on link "External Resources" at bounding box center [111, 376] width 184 height 26
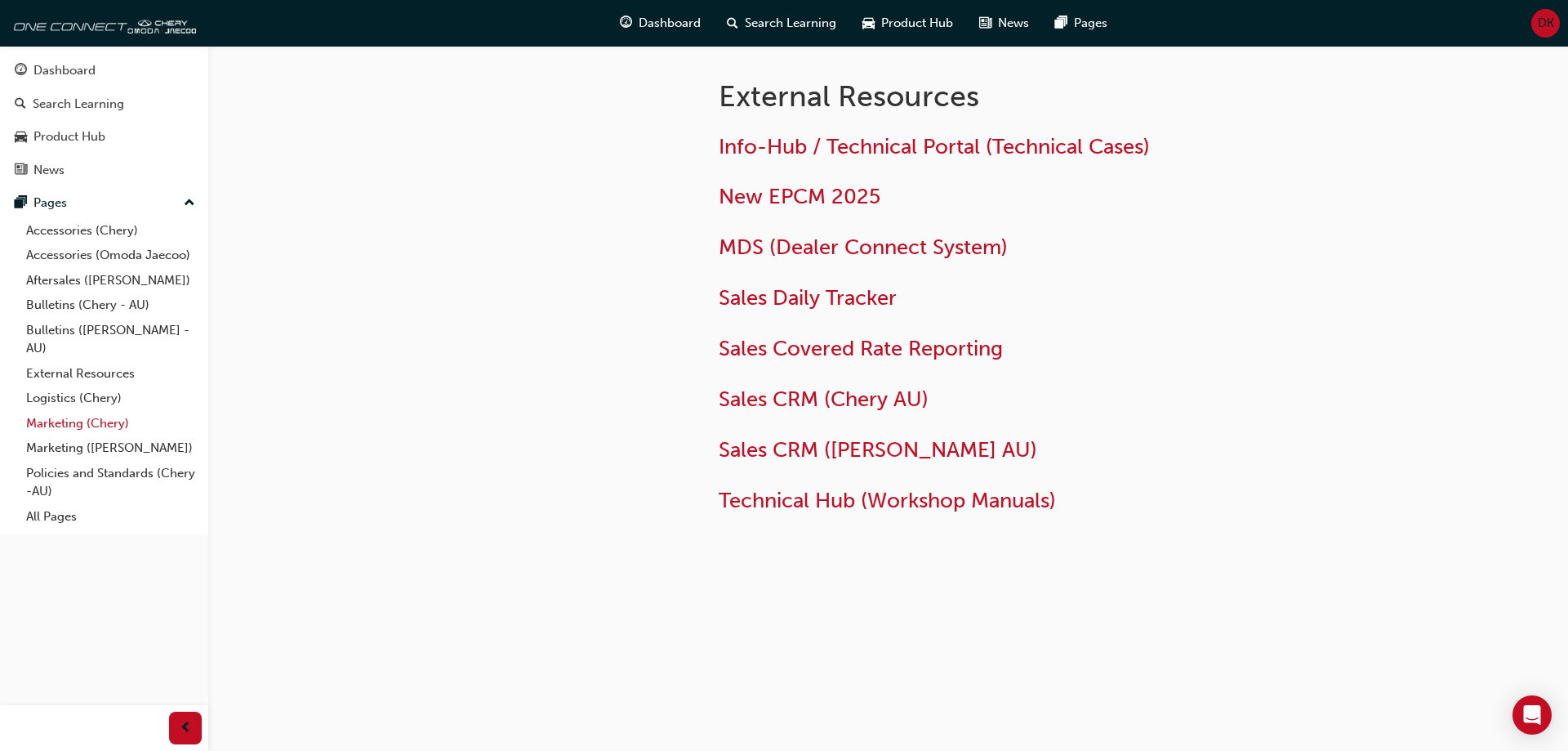
click at [107, 416] on link "Marketing (Chery)" at bounding box center [110, 423] width 182 height 26
